Goal: Use online tool/utility: Utilize a website feature to perform a specific function

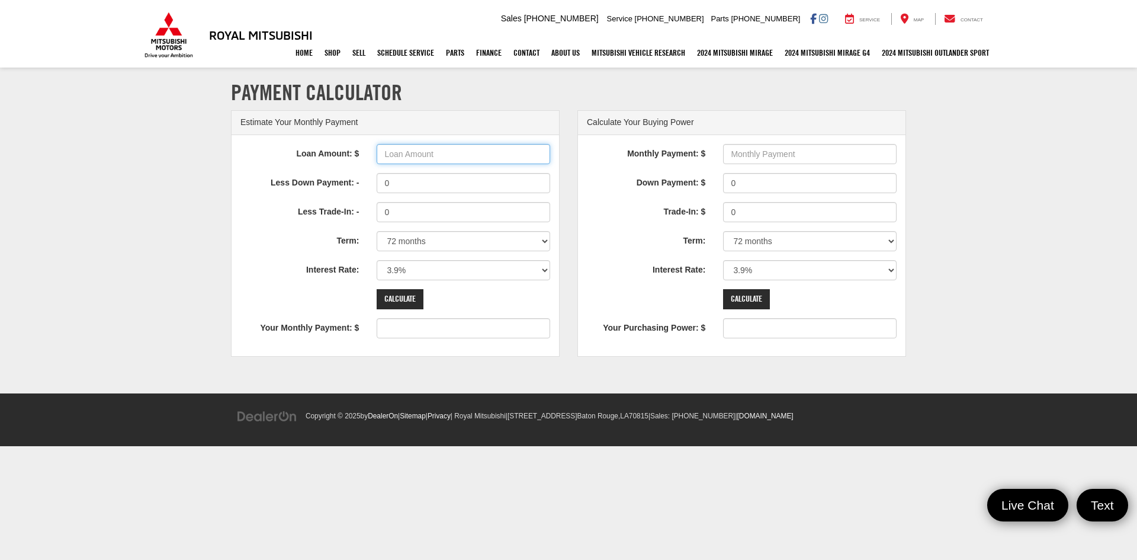
click at [442, 152] on input "Loan Amount: $" at bounding box center [463, 154] width 173 height 20
type input "34000"
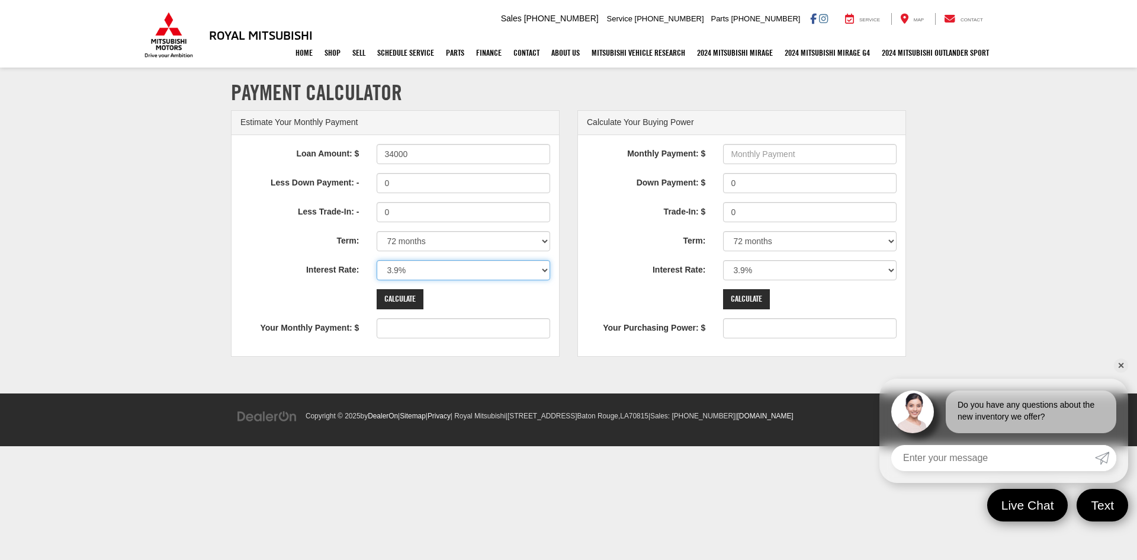
type input "530"
click at [467, 268] on select "0% 0.9% 1.9% 2.9% 3.9% 4.9% 5.9% 6.9% 7.9% 8.9% 9.9% 10.9% 11.9% 12.9% 13.9% 14…" at bounding box center [463, 270] width 173 height 20
click at [171, 159] on section "Payment Calculator Estimate Your Monthly Payment Loan Amount: $ 34000 Less Down…" at bounding box center [568, 231] width 1137 height 324
click at [424, 271] on select "0% 0.9% 1.9% 2.9% 3.9% 4.9% 5.9% 6.9% 7.9% 8.9% 9.9% 10.9% 11.9% 12.9% 13.9% 14…" at bounding box center [463, 270] width 173 height 20
click at [423, 271] on select "0% 0.9% 1.9% 2.9% 3.9% 4.9% 5.9% 6.9% 7.9% 8.9% 9.9% 10.9% 11.9% 12.9% 13.9% 14…" at bounding box center [463, 270] width 173 height 20
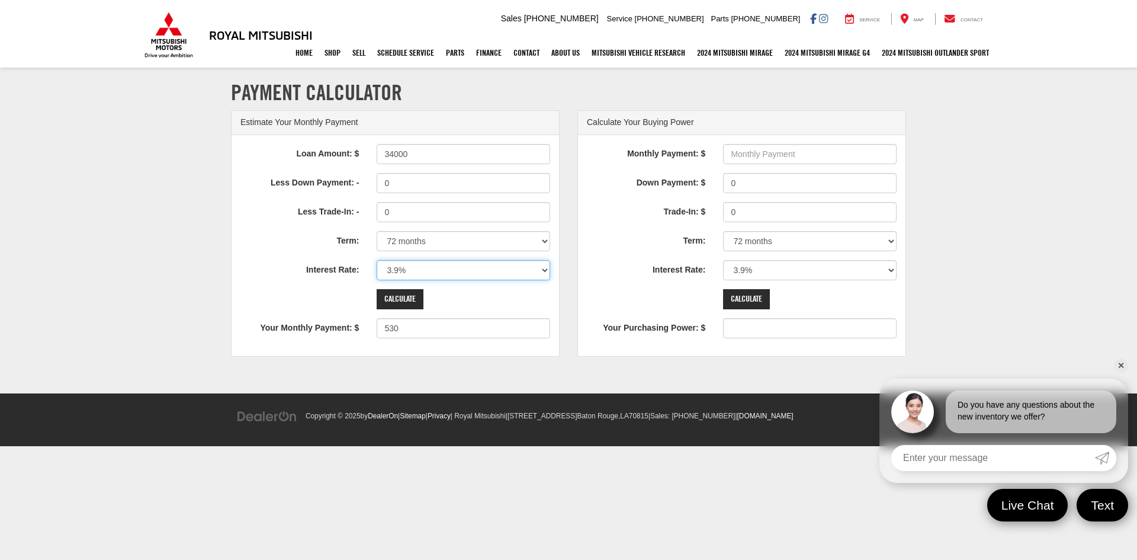
click at [423, 271] on select "0% 0.9% 1.9% 2.9% 3.9% 4.9% 5.9% 6.9% 7.9% 8.9% 9.9% 10.9% 11.9% 12.9% 13.9% 14…" at bounding box center [463, 270] width 173 height 20
select select "7.9"
click at [377, 260] on select "0% 0.9% 1.9% 2.9% 3.9% 4.9% 5.9% 6.9% 7.9% 8.9% 9.9% 10.9% 11.9% 12.9% 13.9% 14…" at bounding box center [463, 270] width 173 height 20
type input "594"
click at [391, 153] on input "34000" at bounding box center [463, 154] width 173 height 20
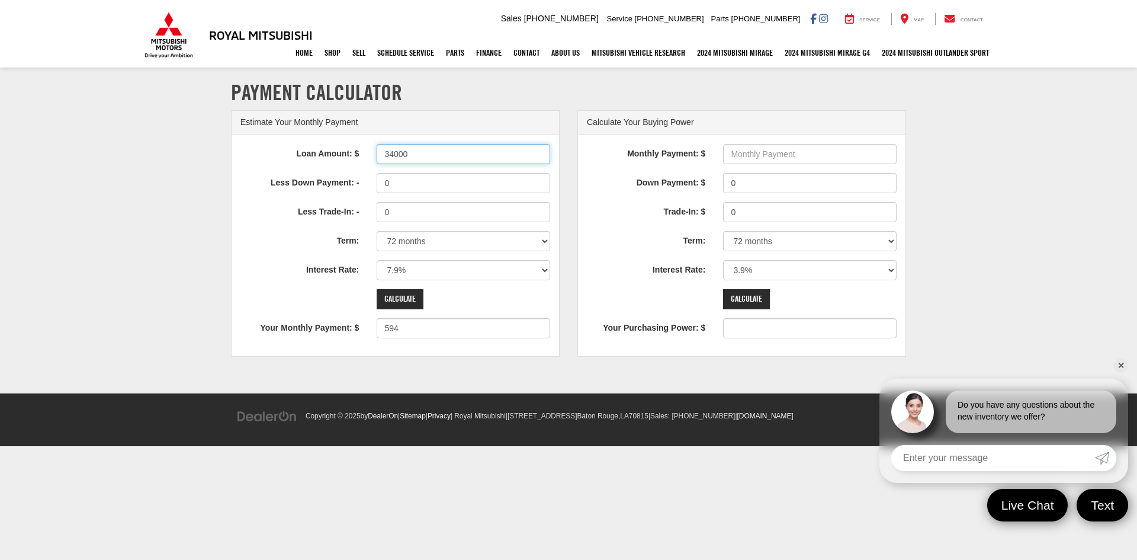
click at [394, 151] on input "34000" at bounding box center [463, 154] width 173 height 20
type input "33000"
type input "577"
click at [405, 296] on input "Calculate" at bounding box center [400, 299] width 47 height 20
click at [393, 153] on input "33000" at bounding box center [463, 154] width 173 height 20
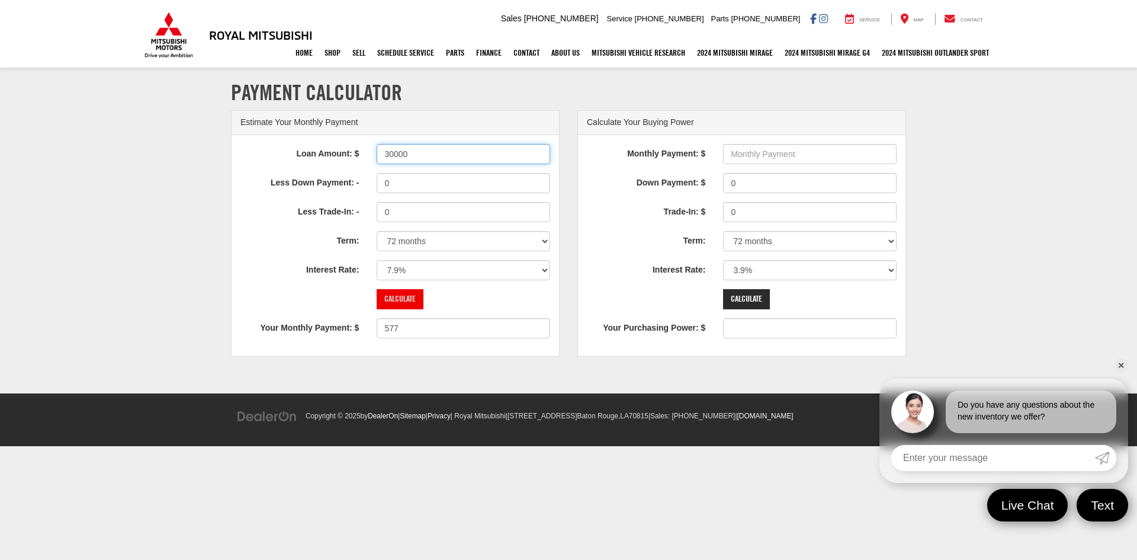
type input "30000"
type input "525"
click at [400, 298] on input "Calculate" at bounding box center [400, 299] width 47 height 20
click at [393, 152] on input "30000" at bounding box center [463, 154] width 173 height 20
type input "33000"
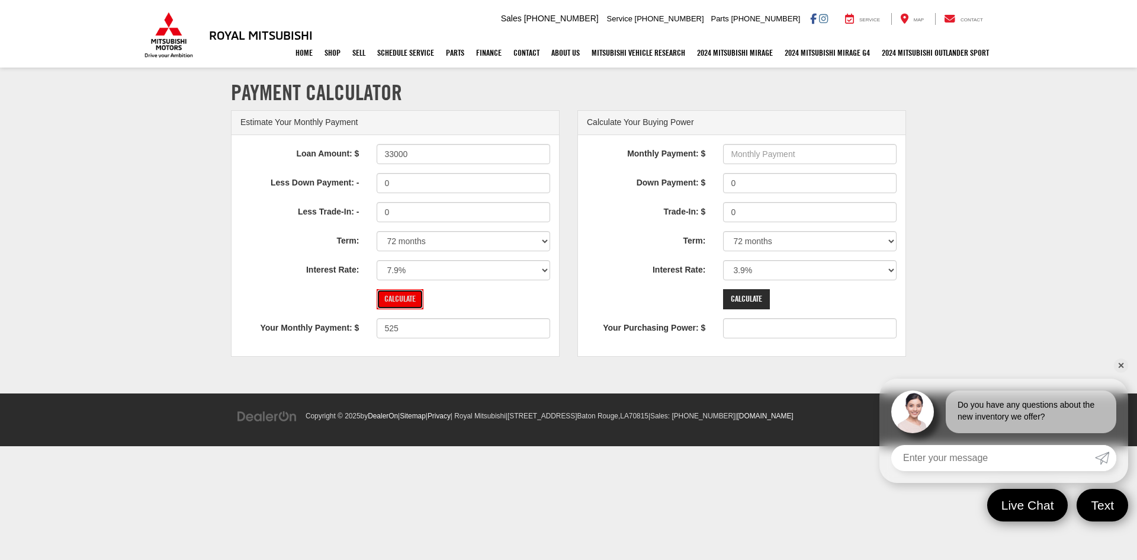
type input "577"
click at [403, 300] on input "Calculate" at bounding box center [400, 299] width 47 height 20
drag, startPoint x: 393, startPoint y: 152, endPoint x: 393, endPoint y: 169, distance: 16.6
click at [393, 153] on input "33000" at bounding box center [463, 154] width 173 height 20
type input "34000"
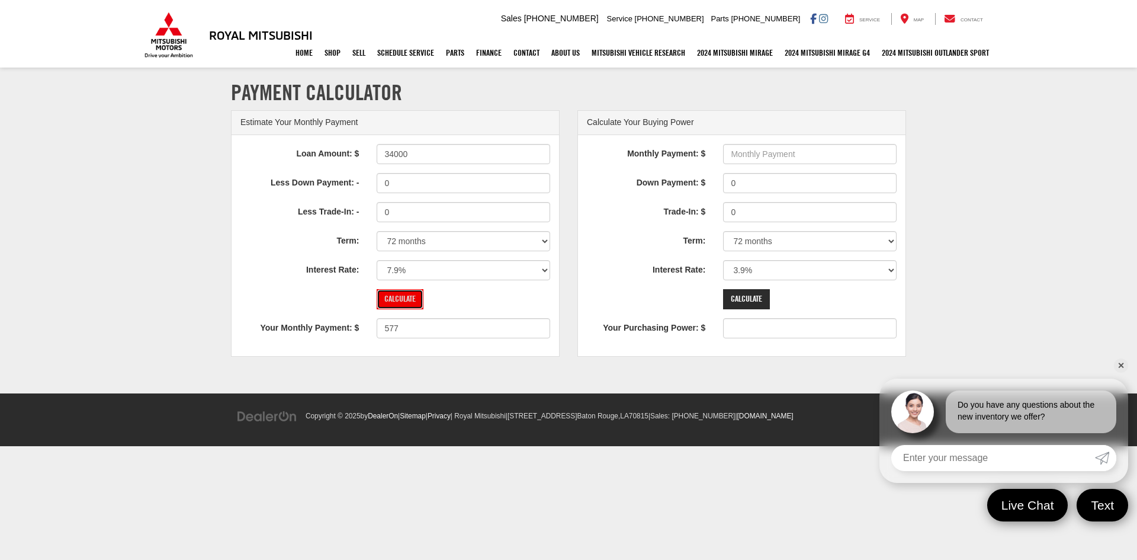
type input "594"
click at [407, 299] on input "Calculate" at bounding box center [400, 299] width 47 height 20
